Goal: Check status

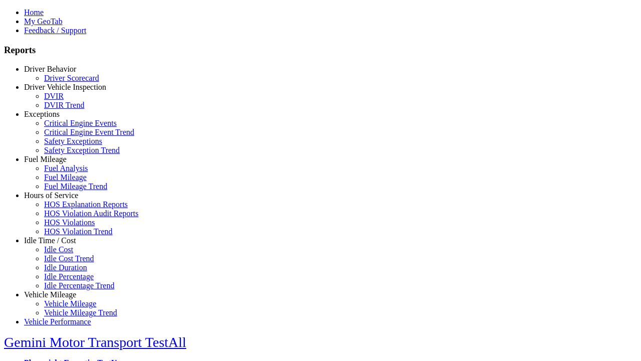
click at [58, 163] on link "Fuel Mileage" at bounding box center [45, 159] width 43 height 9
click at [65, 181] on link "Fuel Mileage" at bounding box center [65, 177] width 43 height 9
select select "**********"
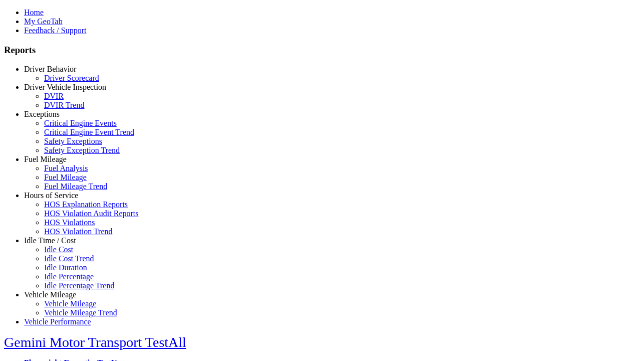
type input "**********"
